Goal: Information Seeking & Learning: Learn about a topic

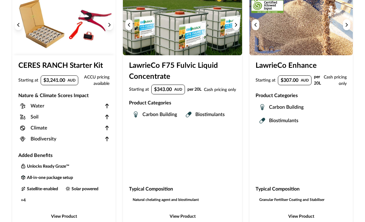
scroll to position [301, 0]
click at [56, 210] on button "View Product" at bounding box center [63, 216] width 91 height 12
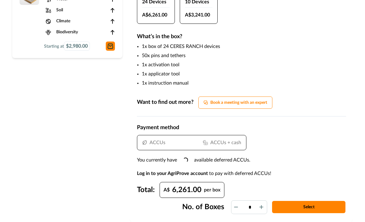
scroll to position [334, 0]
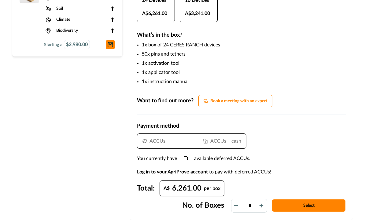
click at [264, 203] on icon at bounding box center [263, 207] width 9 height 9
type input "*"
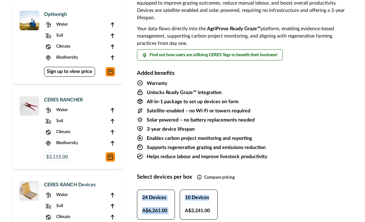
scroll to position [125, 0]
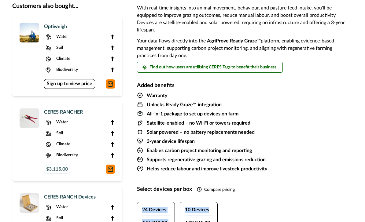
click at [22, 58] on div "Optiweigh Water Soil Climate Biodiversity Sign up to view price" at bounding box center [67, 56] width 95 height 66
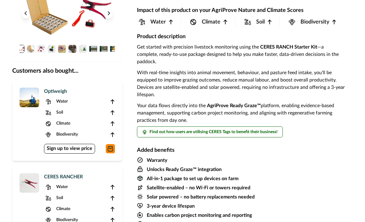
scroll to position [321, 0]
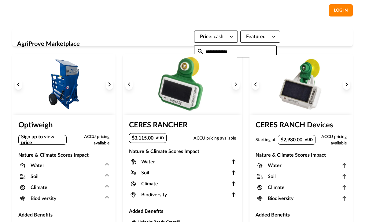
click at [24, 10] on img at bounding box center [29, 10] width 35 height 13
